Goal: Contribute content

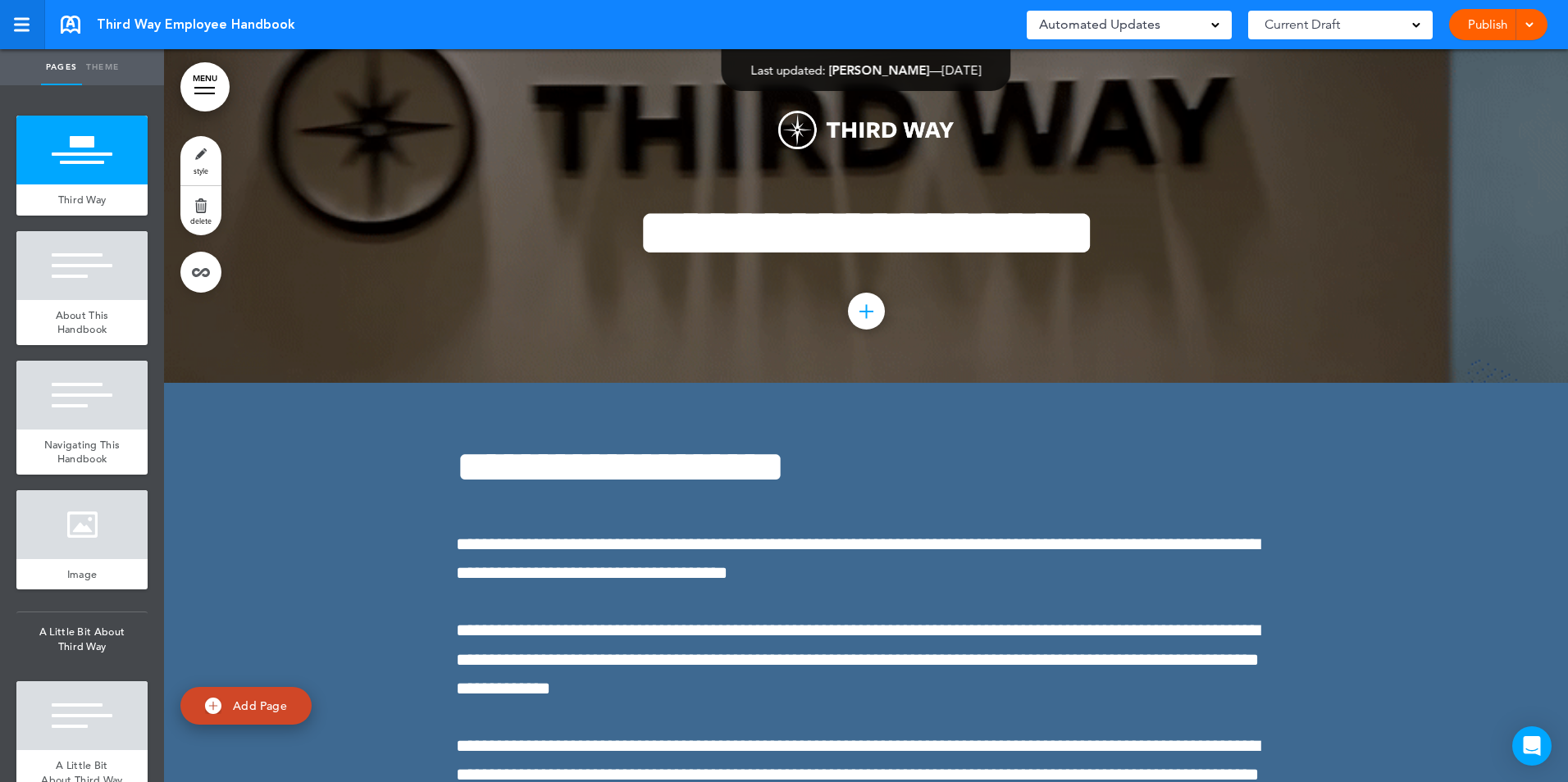
click at [21, 23] on div at bounding box center [22, 24] width 16 height 3
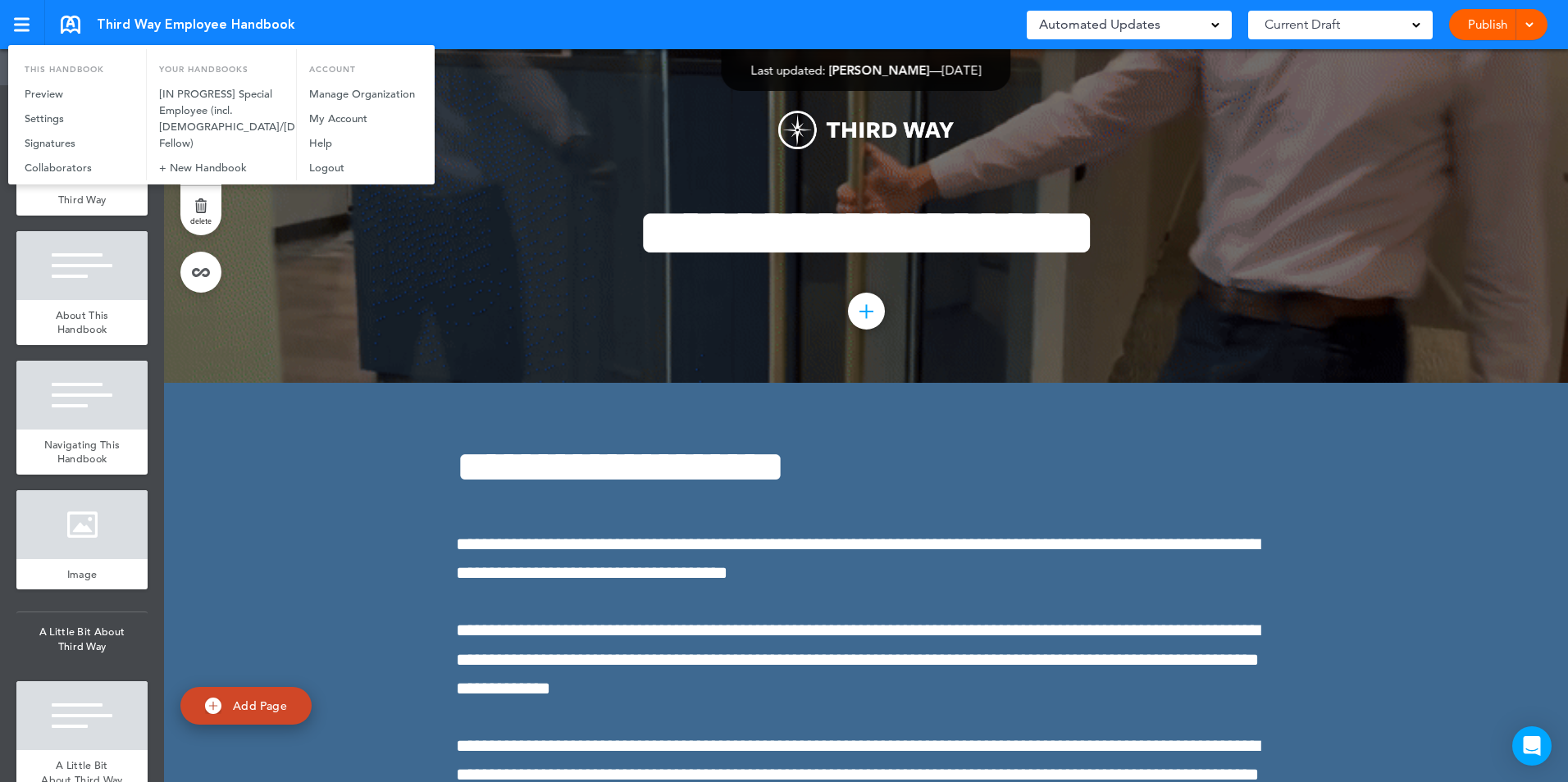
click at [417, 12] on div at bounding box center [784, 391] width 1568 height 782
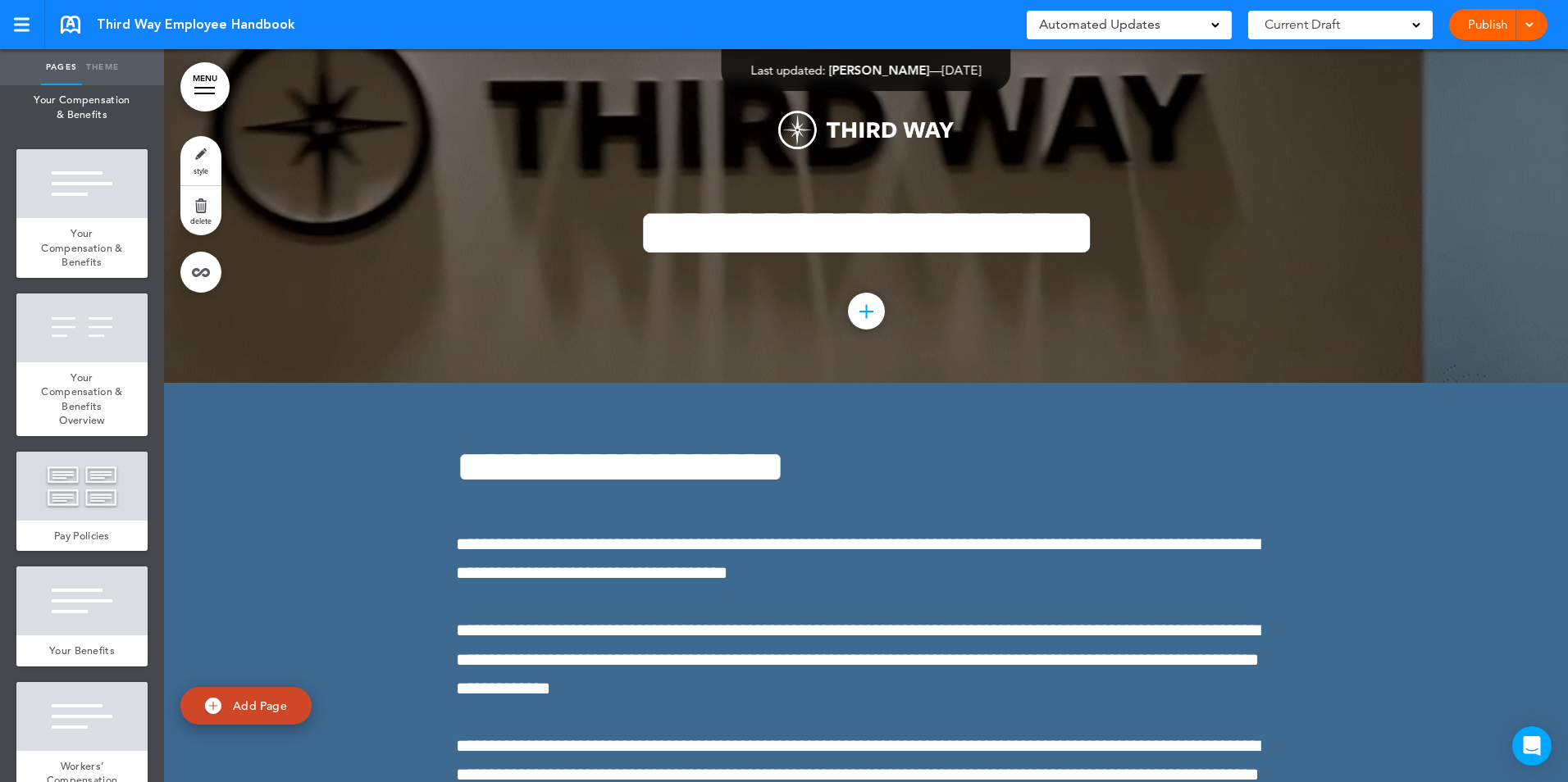
scroll to position [8278, 0]
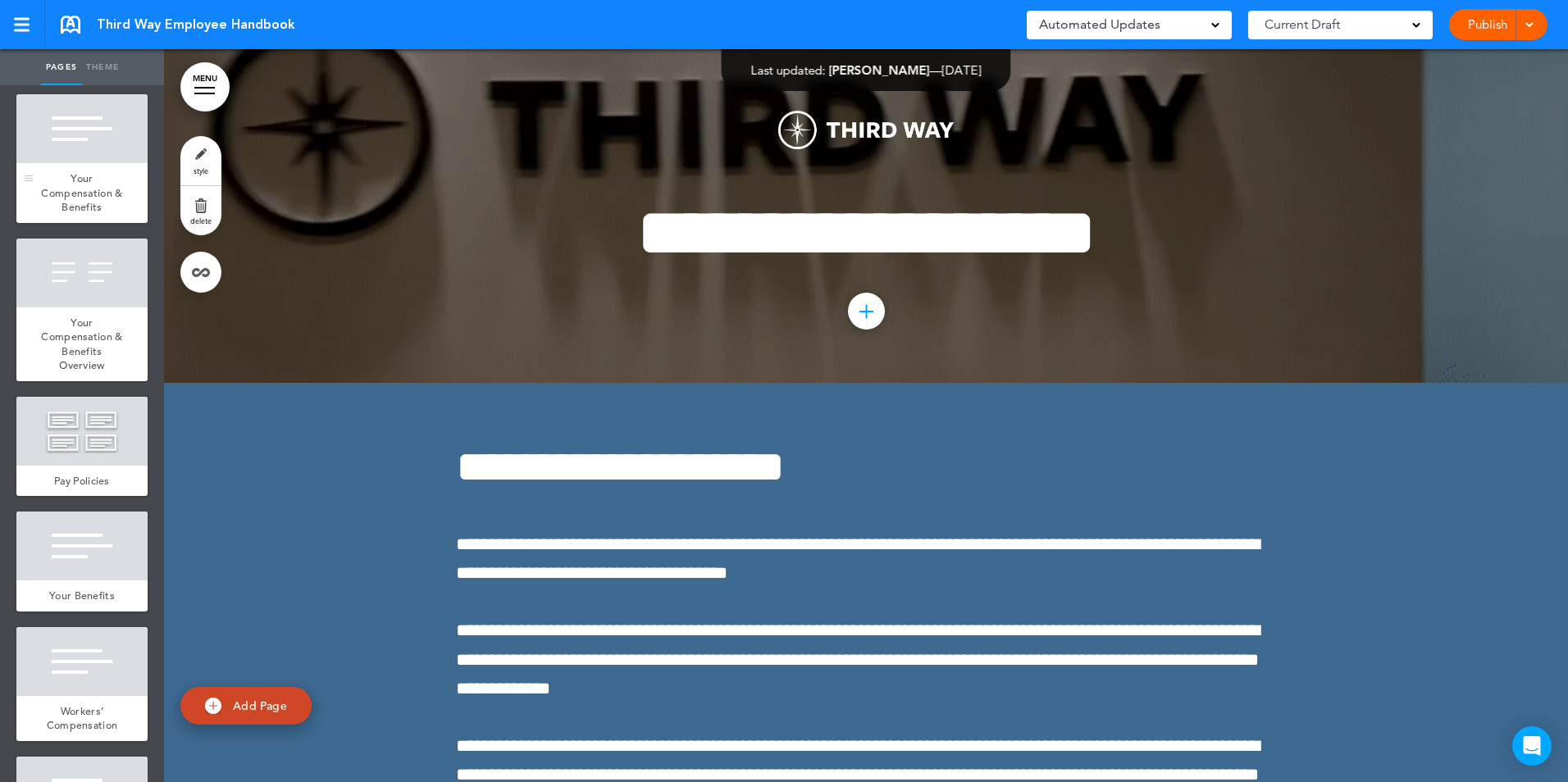
click at [75, 214] on span "Your Compensation & Benefits" at bounding box center [81, 192] width 81 height 43
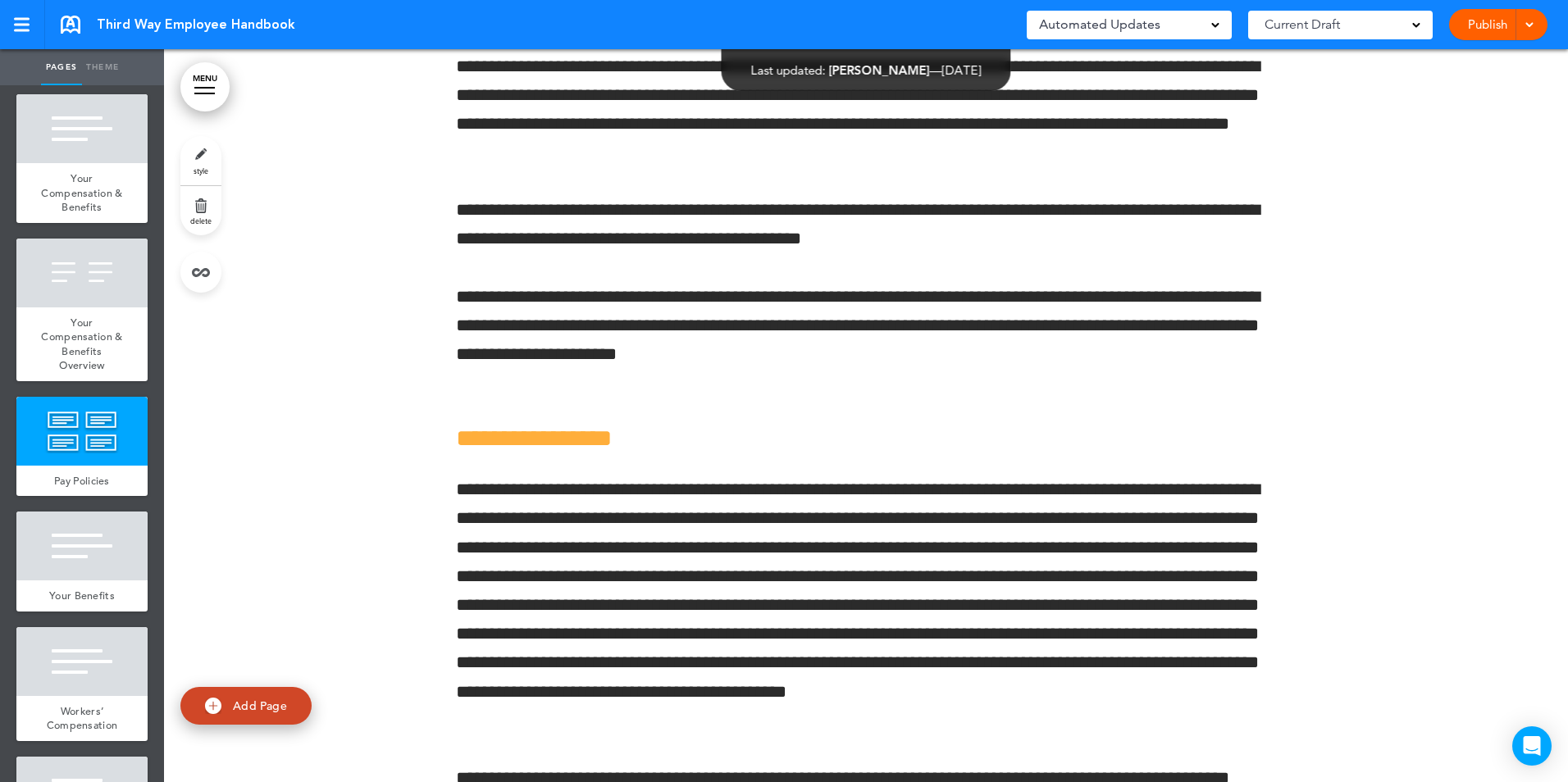
scroll to position [78857, 0]
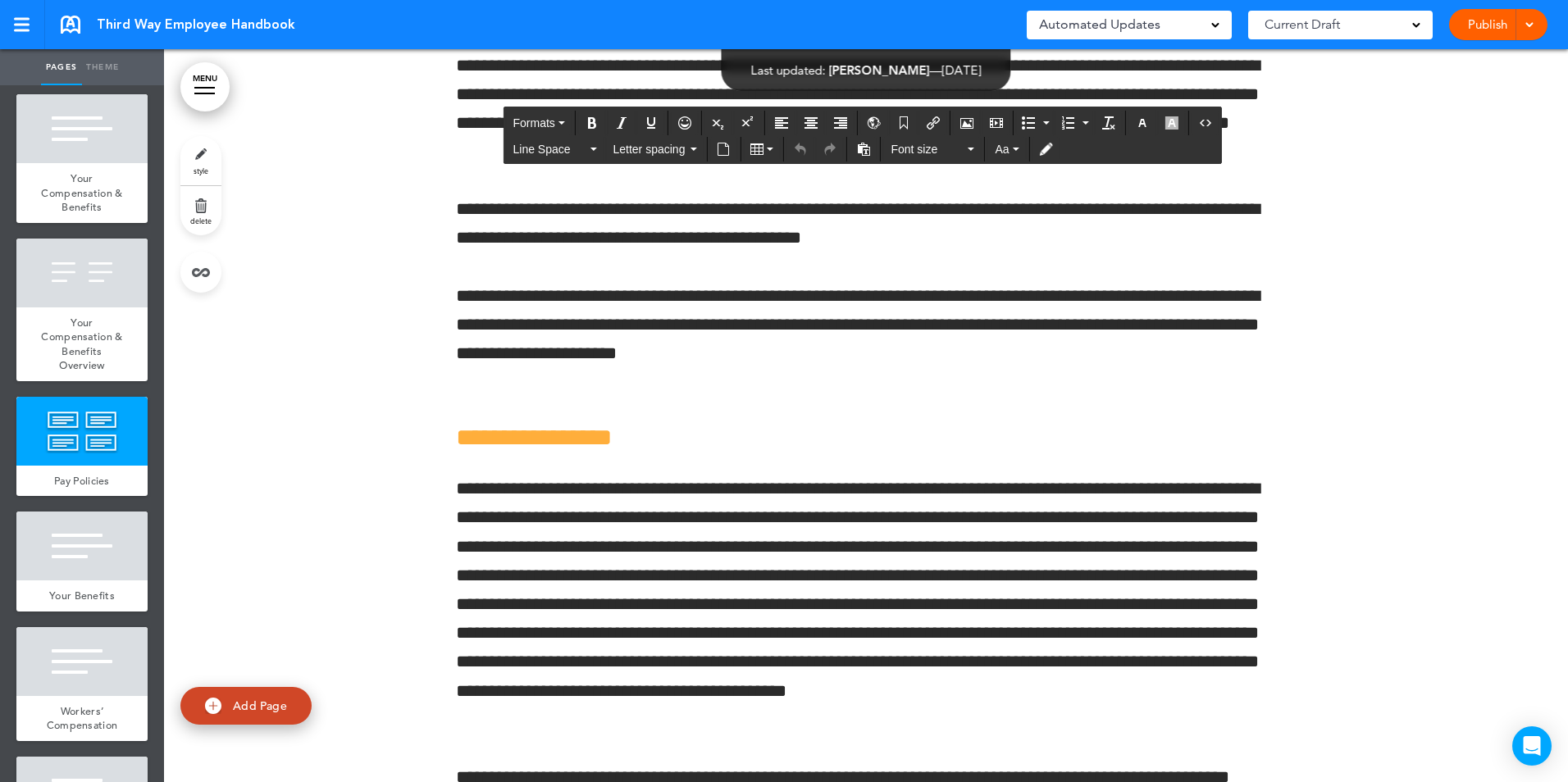
drag, startPoint x: 688, startPoint y: 560, endPoint x: 882, endPoint y: 563, distance: 194.0
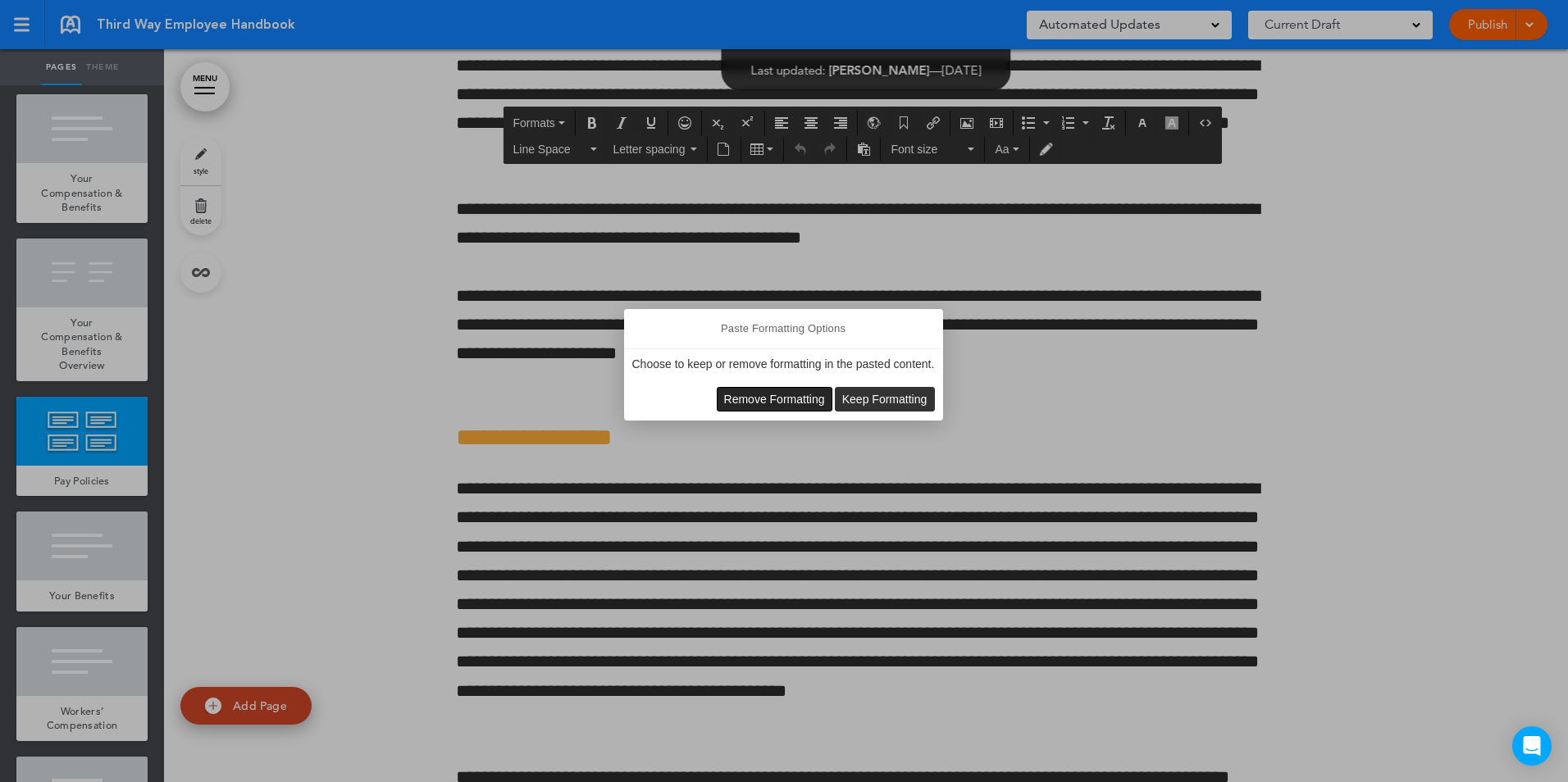
click at [787, 398] on span "Remove Formatting" at bounding box center [774, 398] width 101 height 13
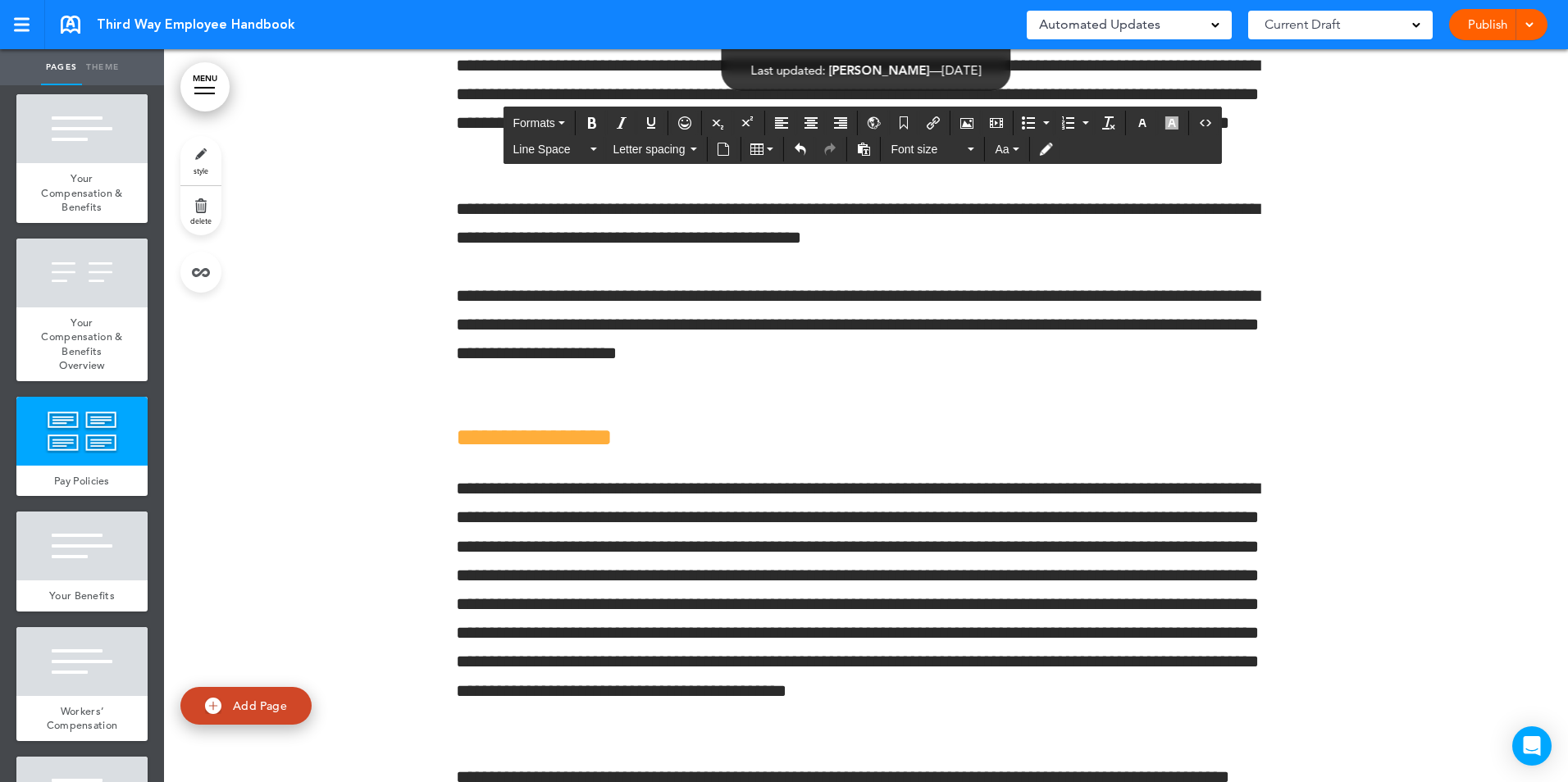
click at [1534, 25] on div at bounding box center [1526, 24] width 17 height 31
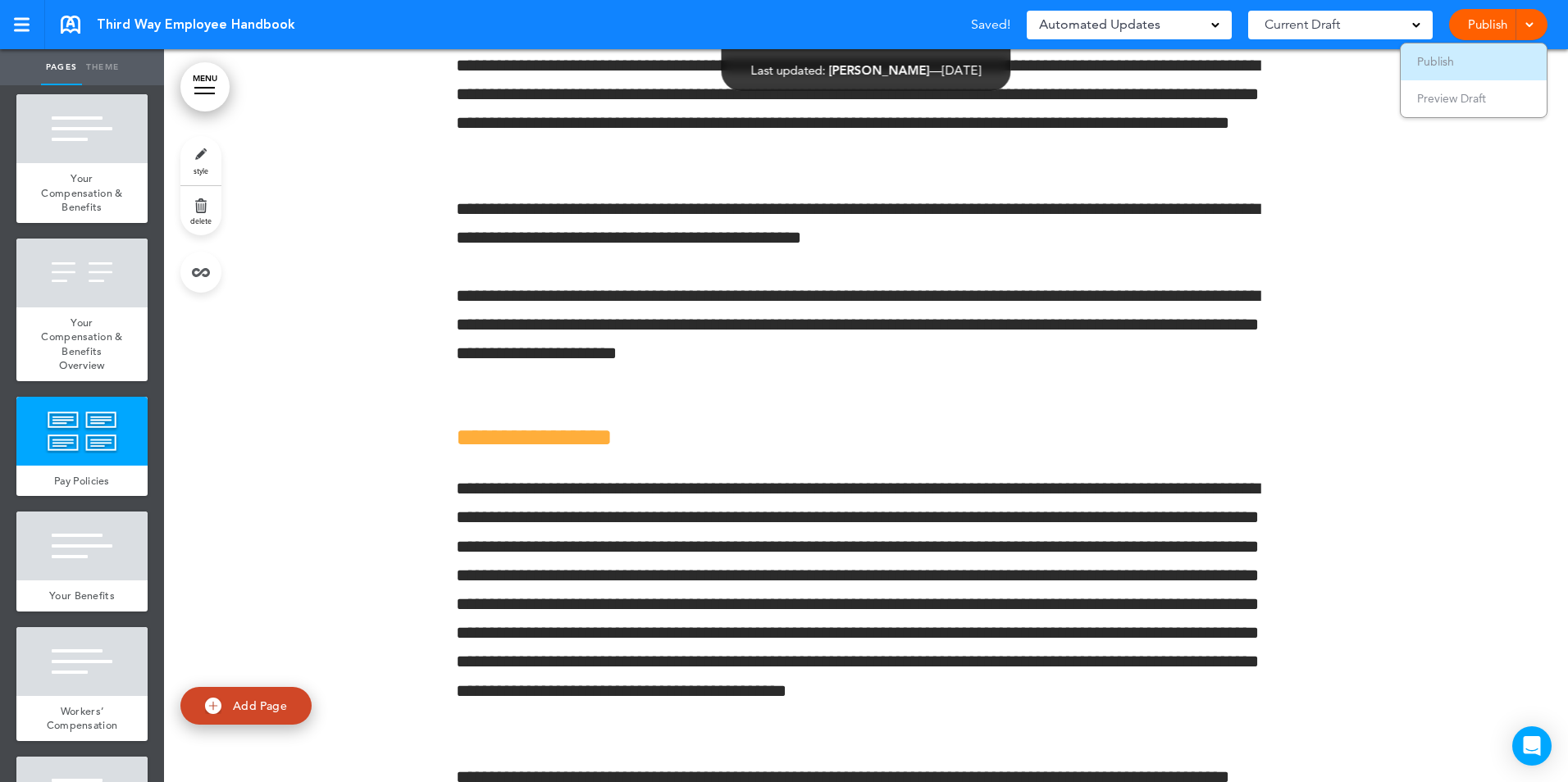
click at [1437, 57] on span "Publish" at bounding box center [1435, 61] width 37 height 15
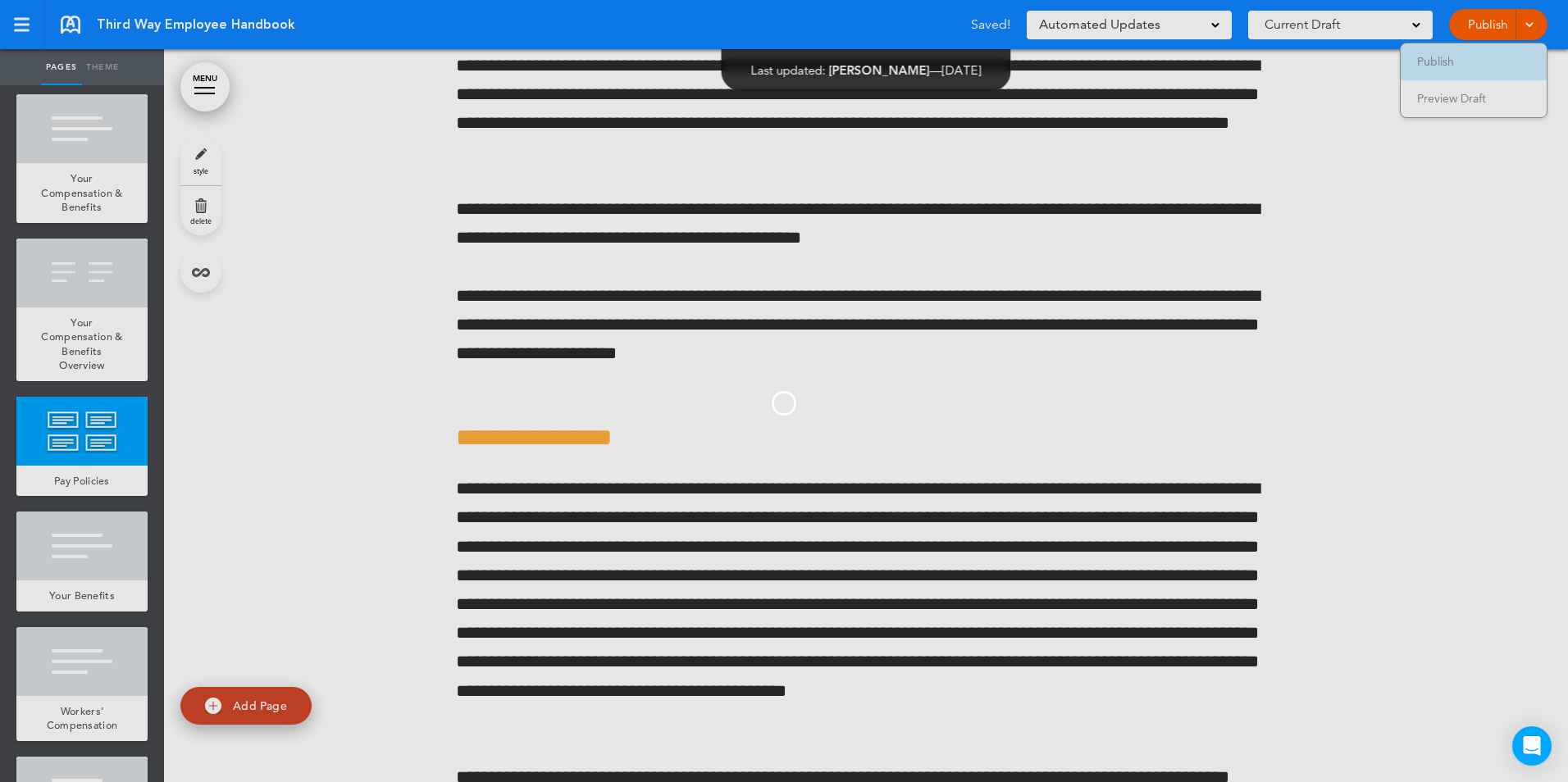
scroll to position [0, 0]
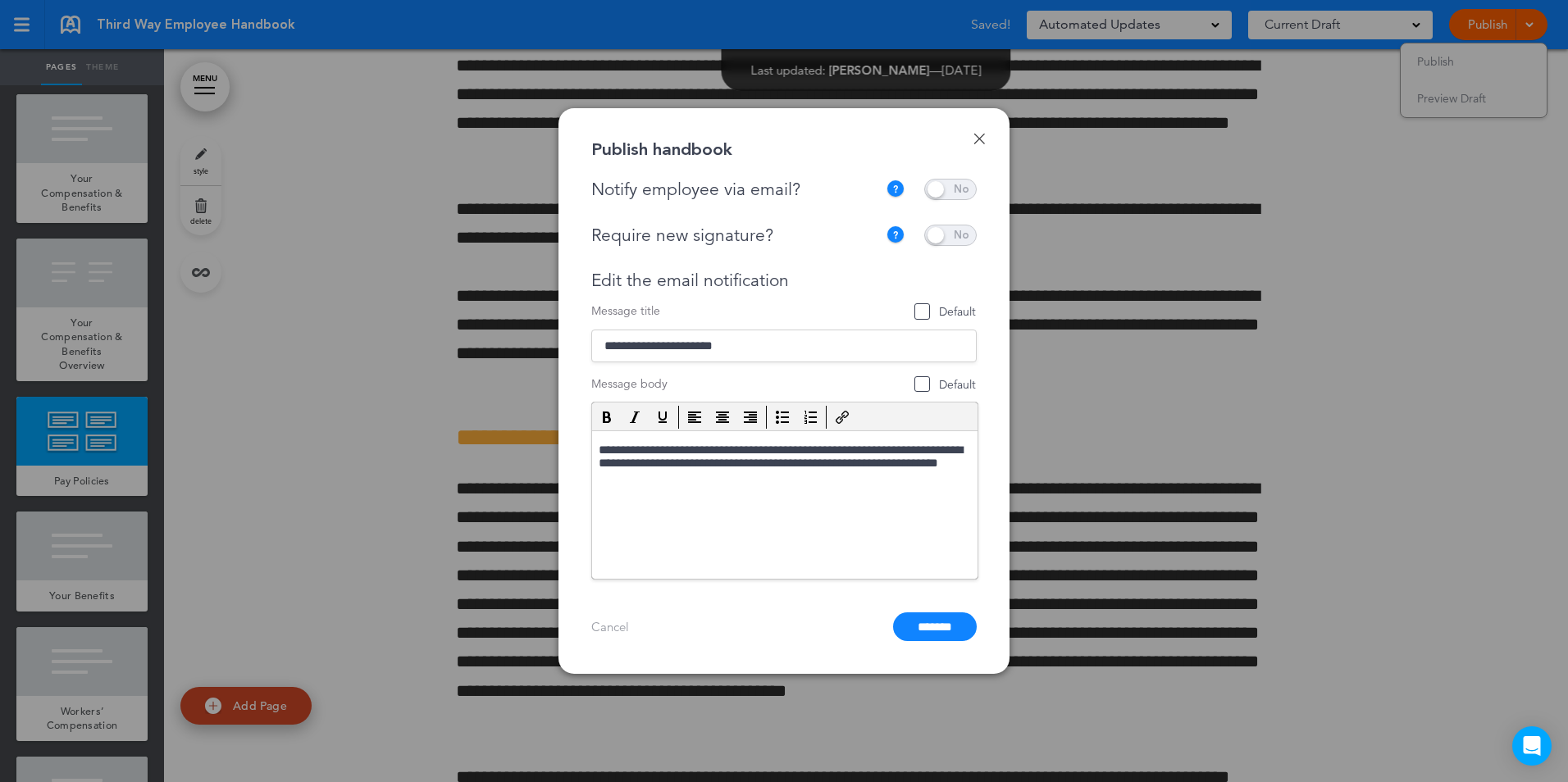
click at [953, 179] on span at bounding box center [950, 189] width 52 height 21
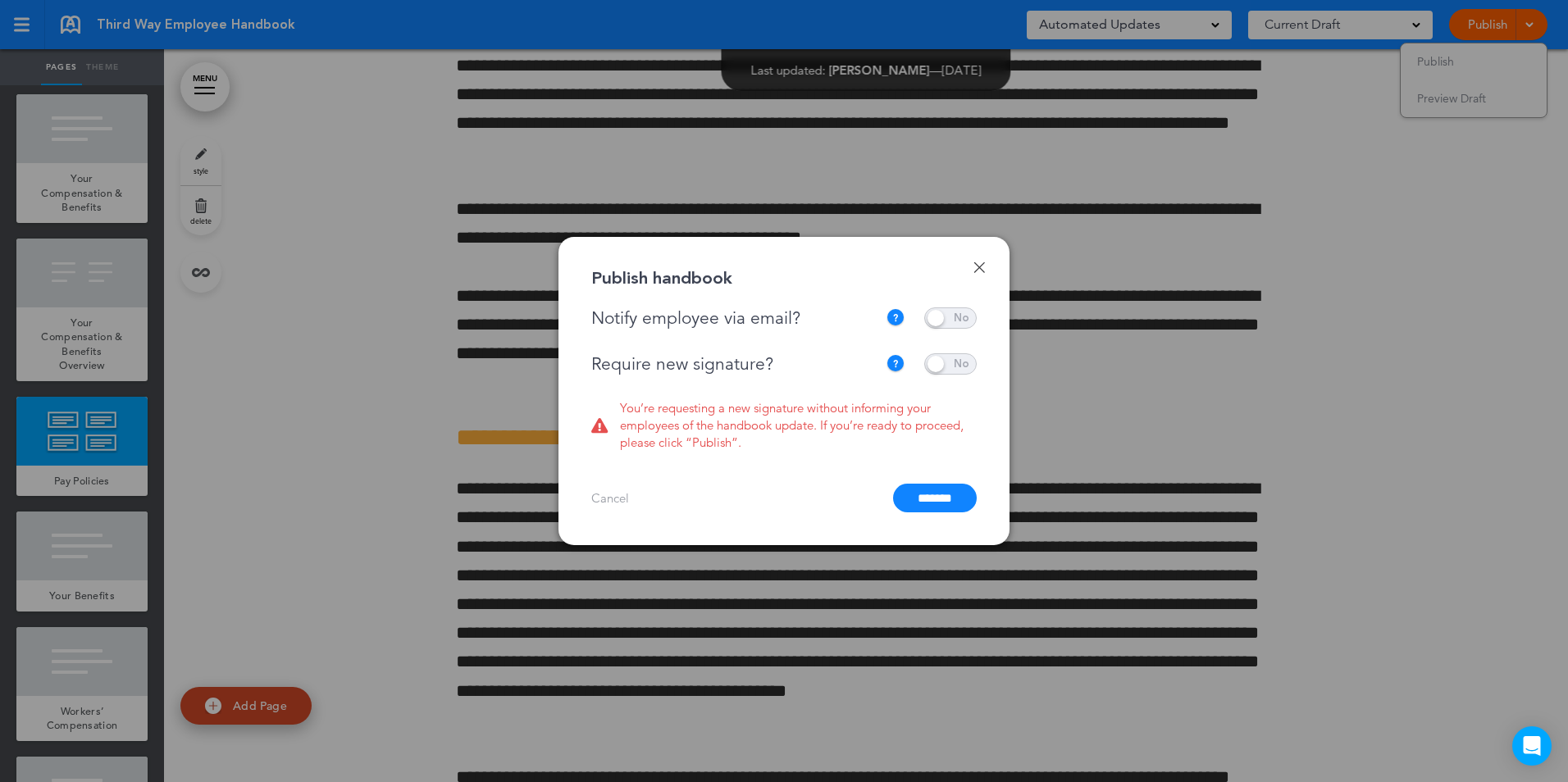
click at [950, 364] on span at bounding box center [950, 364] width 52 height 21
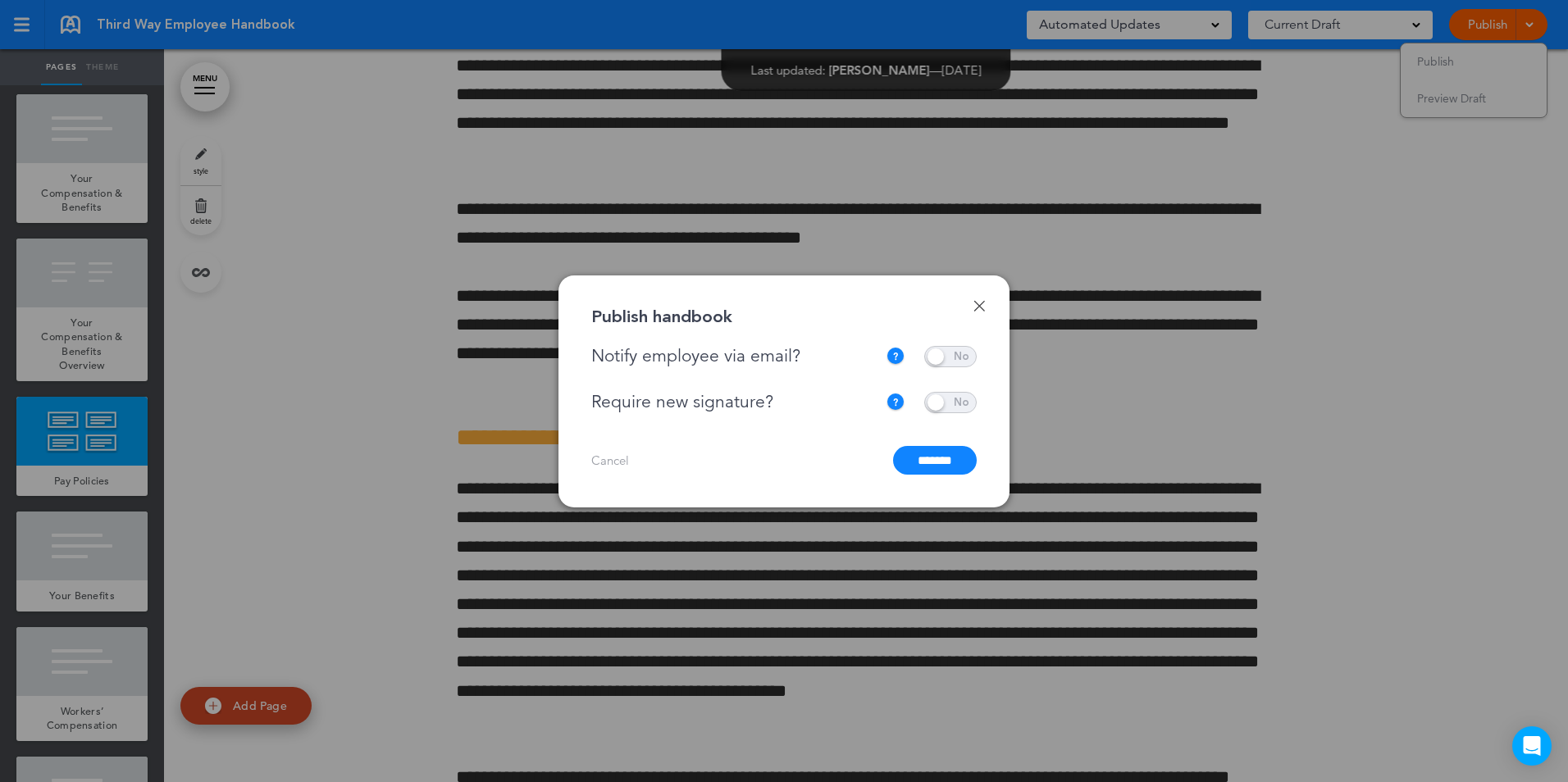
click at [942, 456] on input "*******" at bounding box center [935, 460] width 84 height 29
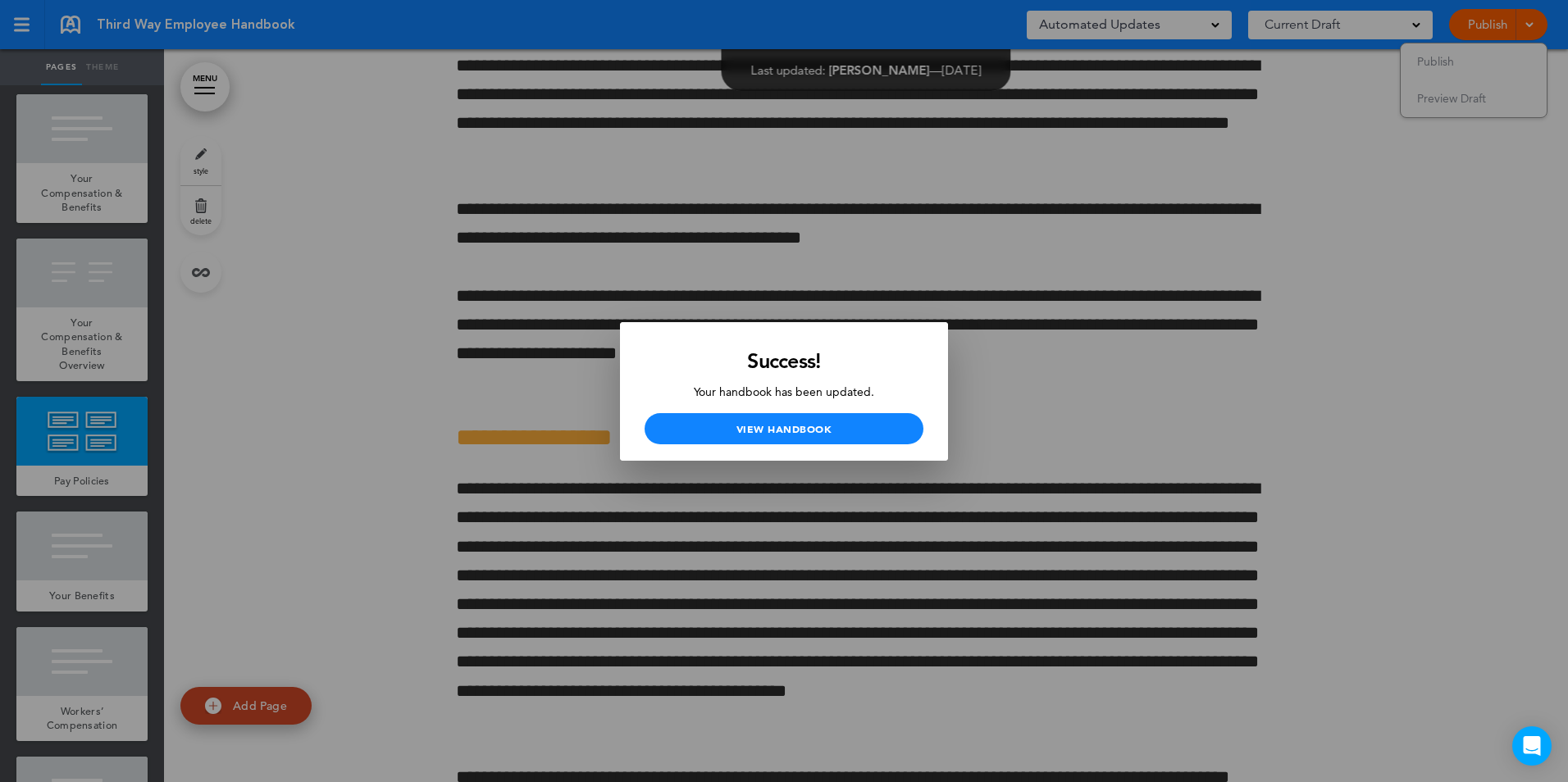
click at [1098, 374] on div at bounding box center [784, 391] width 1568 height 782
